Goal: Task Accomplishment & Management: Complete application form

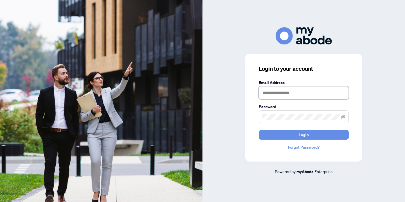
click at [292, 93] on input "text" at bounding box center [304, 92] width 90 height 13
type input "**********"
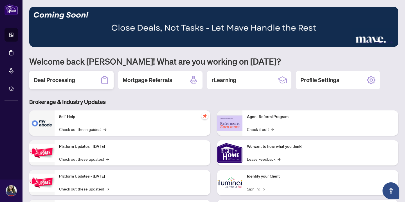
click at [59, 80] on h2 "Deal Processing" at bounding box center [54, 80] width 41 height 8
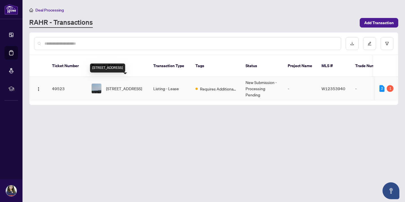
click at [136, 86] on span "[STREET_ADDRESS]" at bounding box center [124, 89] width 36 height 6
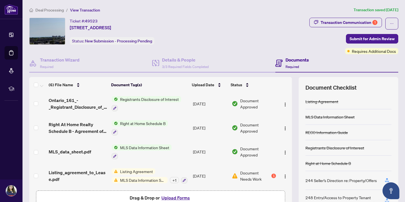
scroll to position [43, 0]
click at [177, 197] on button "Upload Forms" at bounding box center [176, 197] width 32 height 7
click at [174, 199] on button "Upload Forms" at bounding box center [176, 197] width 32 height 7
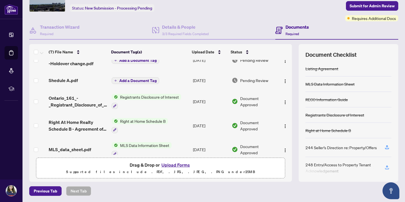
scroll to position [0, 0]
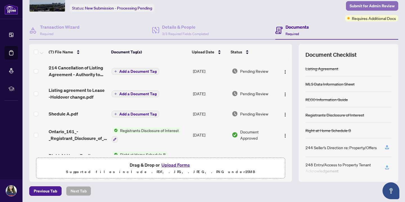
click at [368, 5] on span "Submit for Admin Review" at bounding box center [372, 5] width 45 height 9
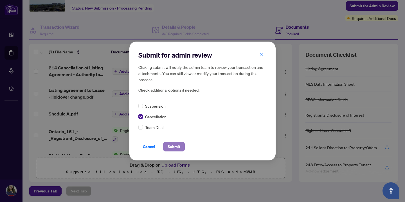
click at [170, 147] on span "Submit" at bounding box center [174, 146] width 13 height 9
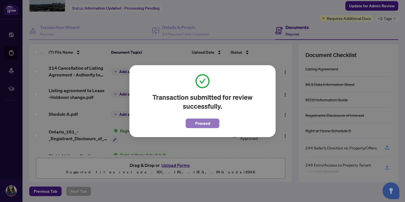
click at [208, 124] on span "Proceed" at bounding box center [202, 123] width 15 height 9
